Goal: Task Accomplishment & Management: Manage account settings

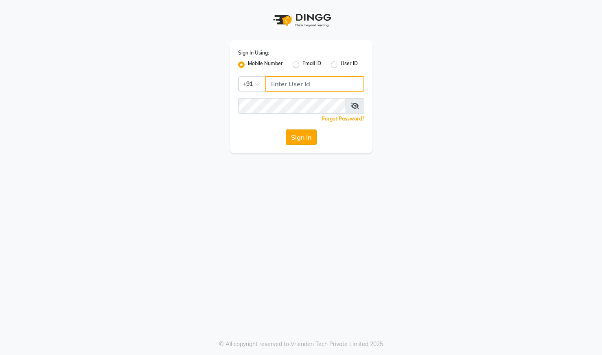
type input "8310790205"
click at [298, 140] on button "Sign In" at bounding box center [301, 137] width 31 height 15
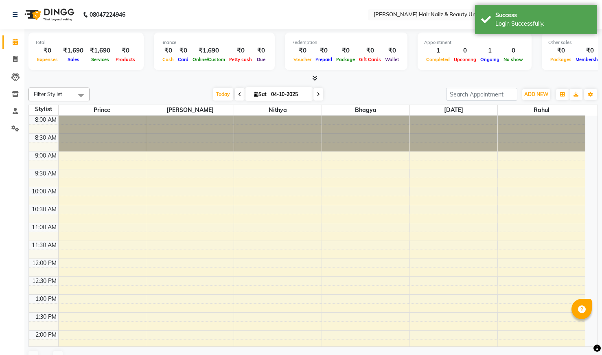
select select "en"
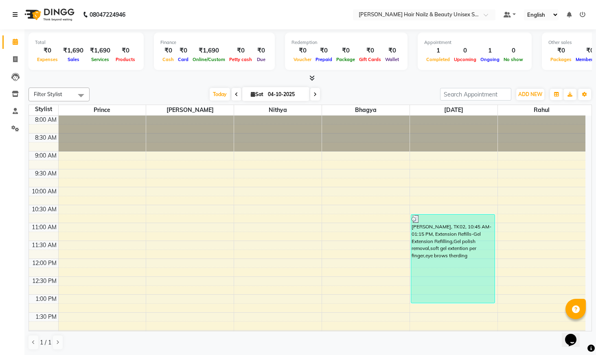
click at [14, 16] on icon at bounding box center [15, 15] width 5 height 6
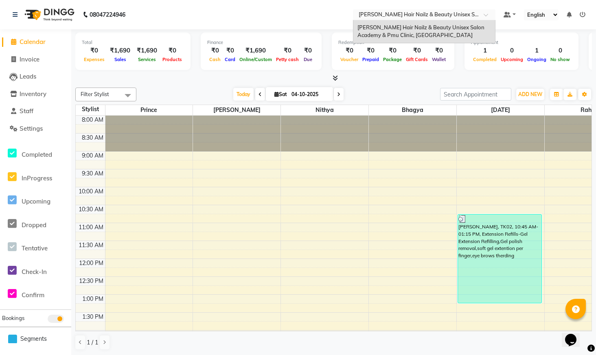
click at [492, 17] on span at bounding box center [489, 17] width 10 height 8
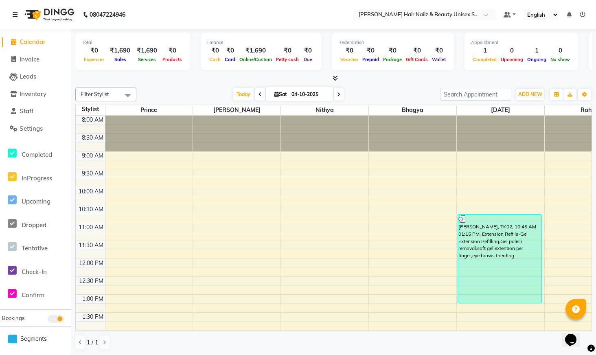
click at [588, 15] on ul "Default Panel My Panel English ENGLISH Español العربية मराठी हिंदी ગુજરાતી தமிழ…" at bounding box center [545, 14] width 90 height 11
click at [585, 15] on icon at bounding box center [583, 15] width 6 height 6
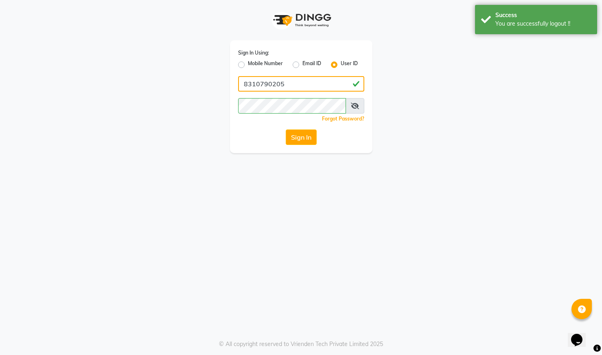
click at [296, 89] on input "8310790205" at bounding box center [301, 83] width 126 height 15
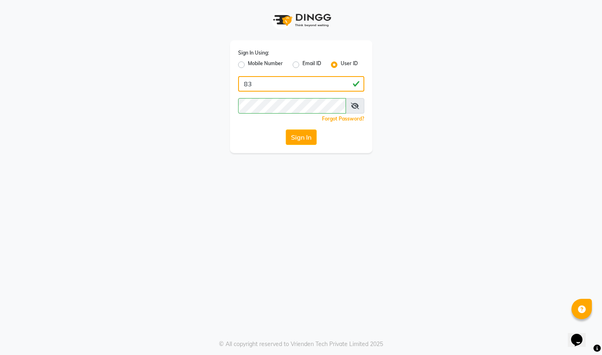
type input "8"
type input "mellow123"
click at [301, 144] on button "Sign In" at bounding box center [301, 137] width 31 height 15
